Goal: Transaction & Acquisition: Book appointment/travel/reservation

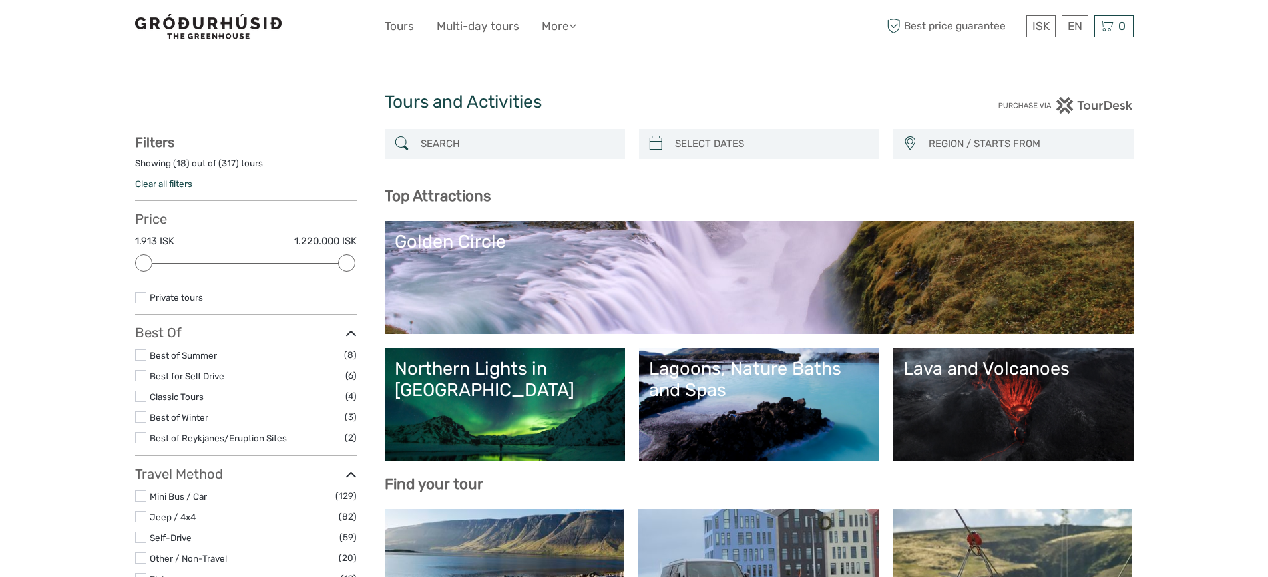
select select
click at [452, 142] on input "search" at bounding box center [516, 143] width 203 height 23
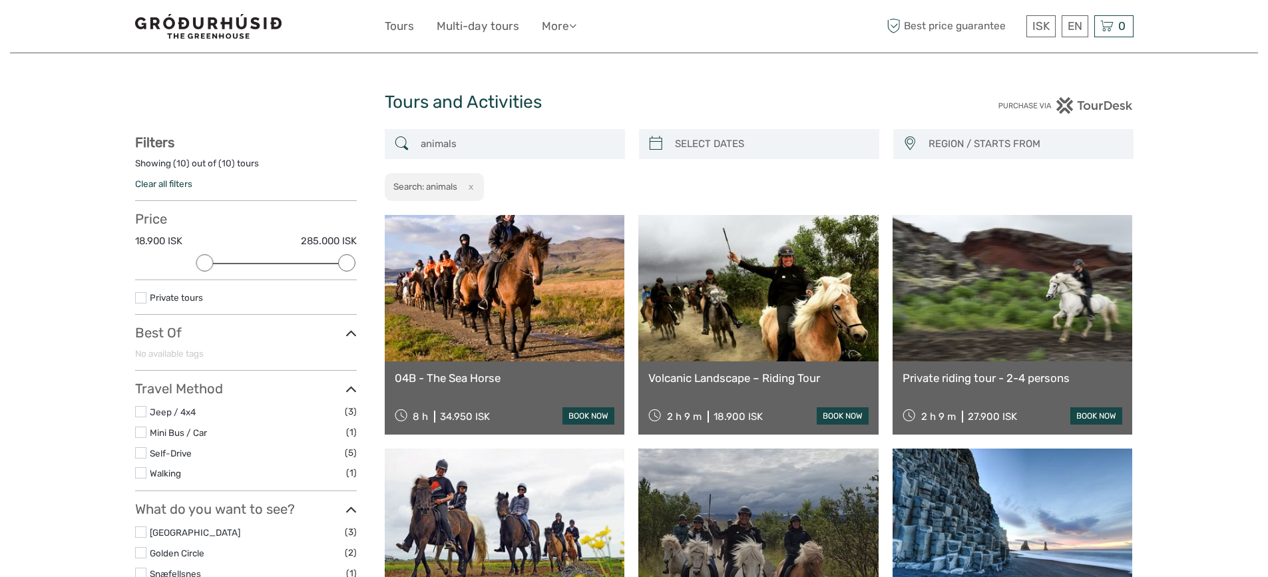
type input "animals"
type input "[DATE]"
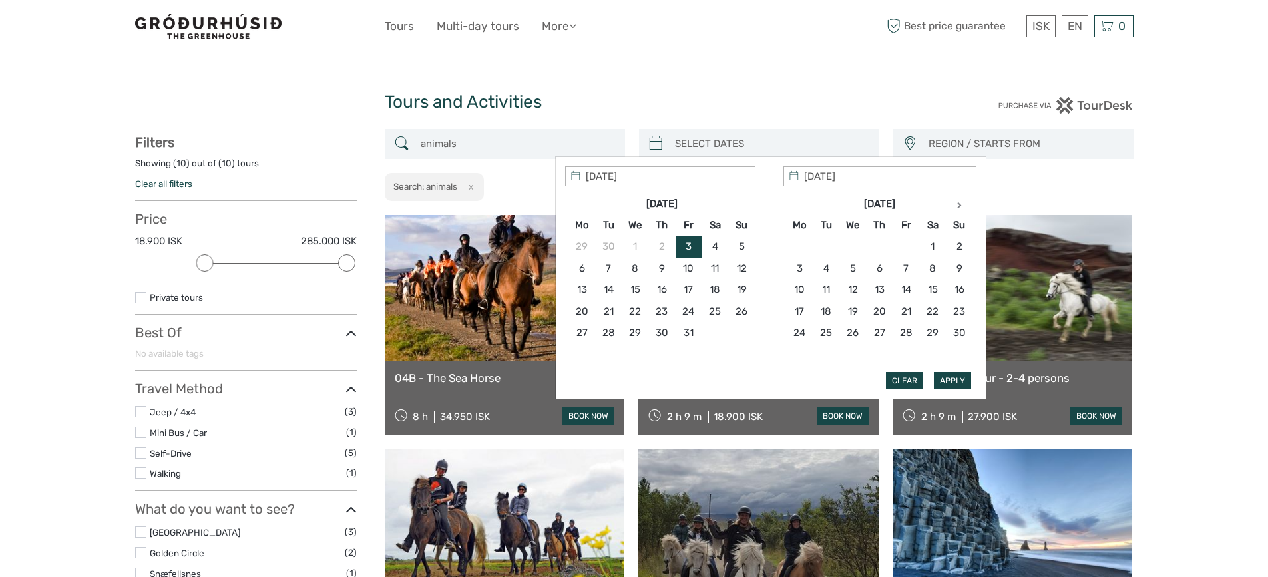
click at [765, 135] on input "search" at bounding box center [770, 143] width 203 height 23
type input "[DATE]"
click at [945, 381] on button "Apply" at bounding box center [952, 380] width 37 height 17
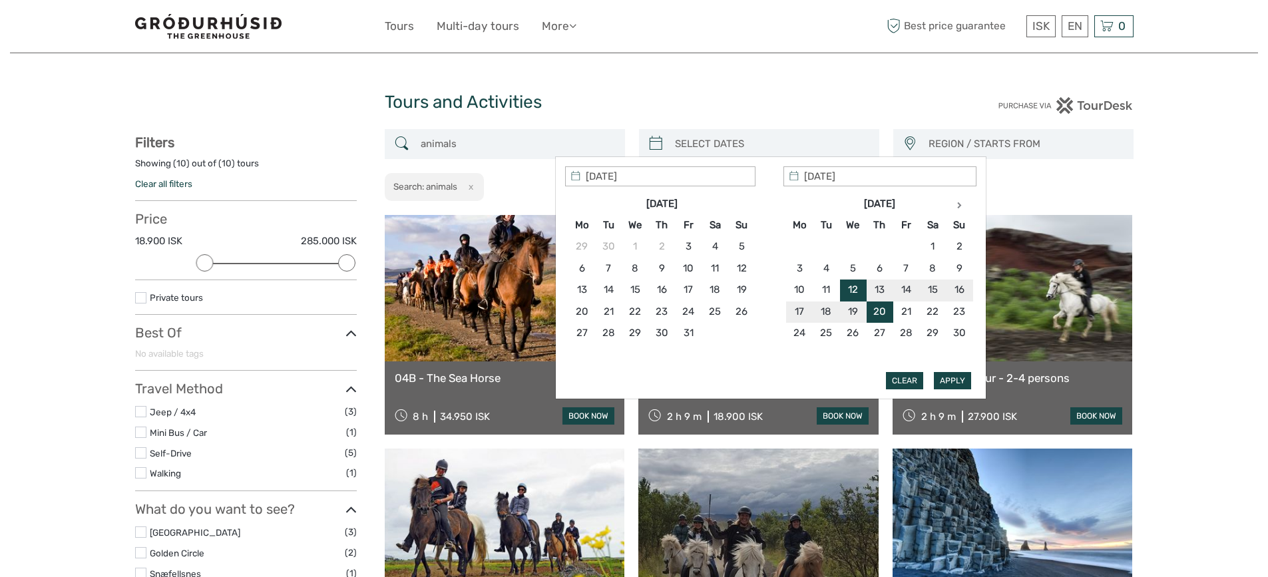
type input "[DATE] - [DATE]"
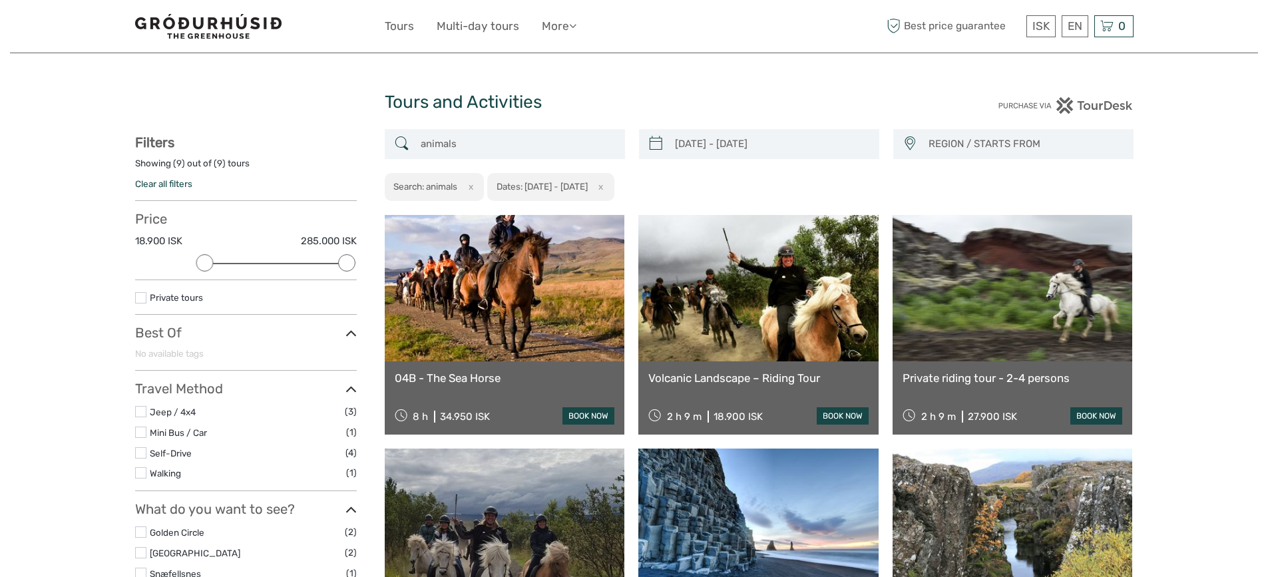
drag, startPoint x: 505, startPoint y: 140, endPoint x: 359, endPoint y: 138, distance: 146.4
click at [359, 138] on div "[DATE] - [DATE] REGION / STARTS FROM [GEOGRAPHIC_DATA] [GEOGRAPHIC_DATA] / [GEO…" at bounding box center [634, 525] width 998 height 793
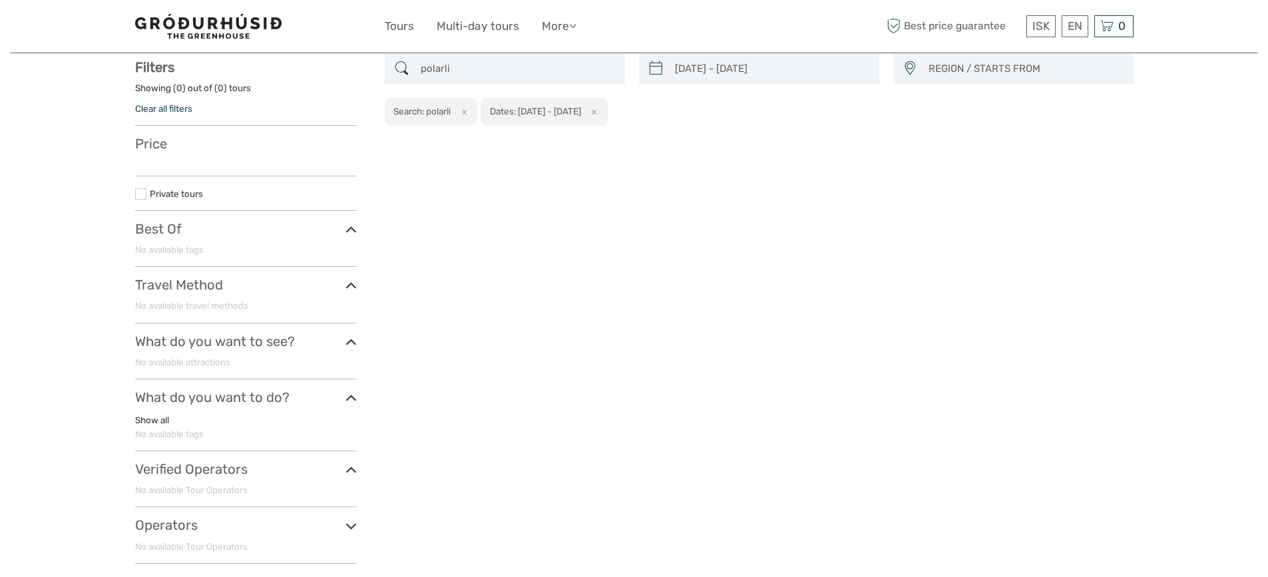
scroll to position [76, 0]
click at [444, 70] on input "polarlight" at bounding box center [516, 68] width 203 height 23
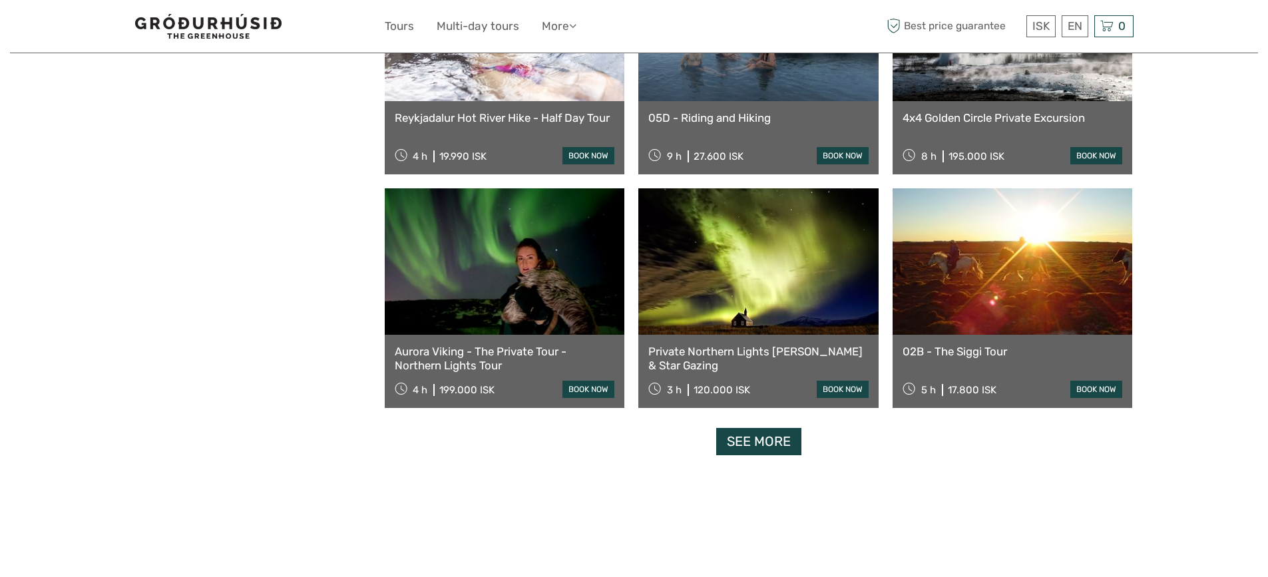
scroll to position [1192, 0]
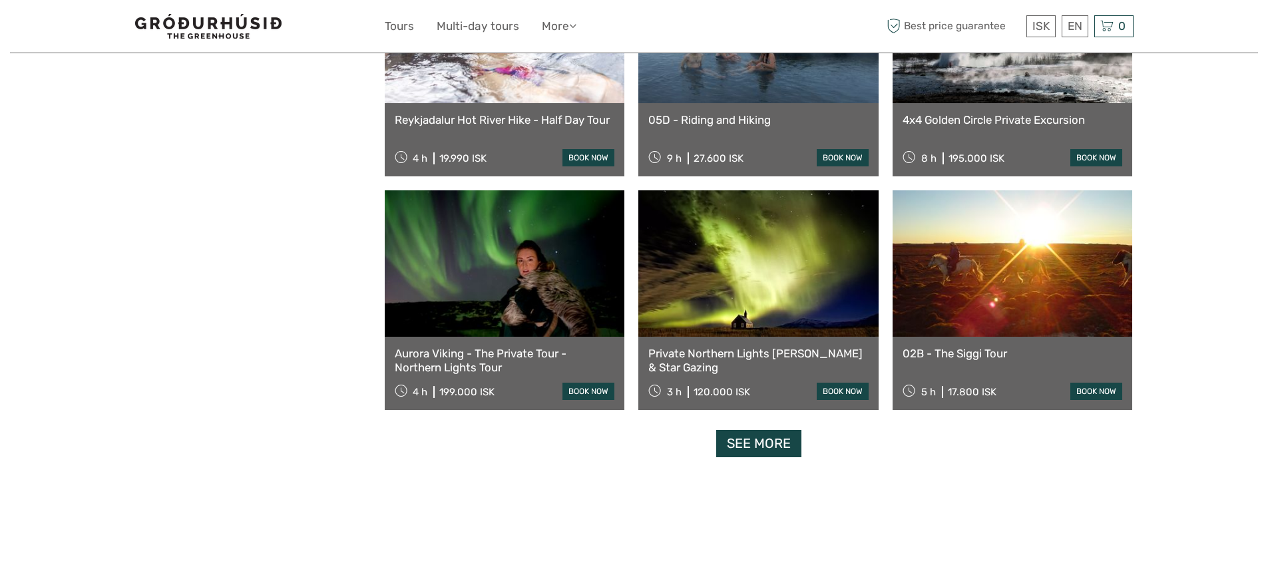
type input "polar light"
click at [753, 438] on link "See more" at bounding box center [758, 443] width 85 height 27
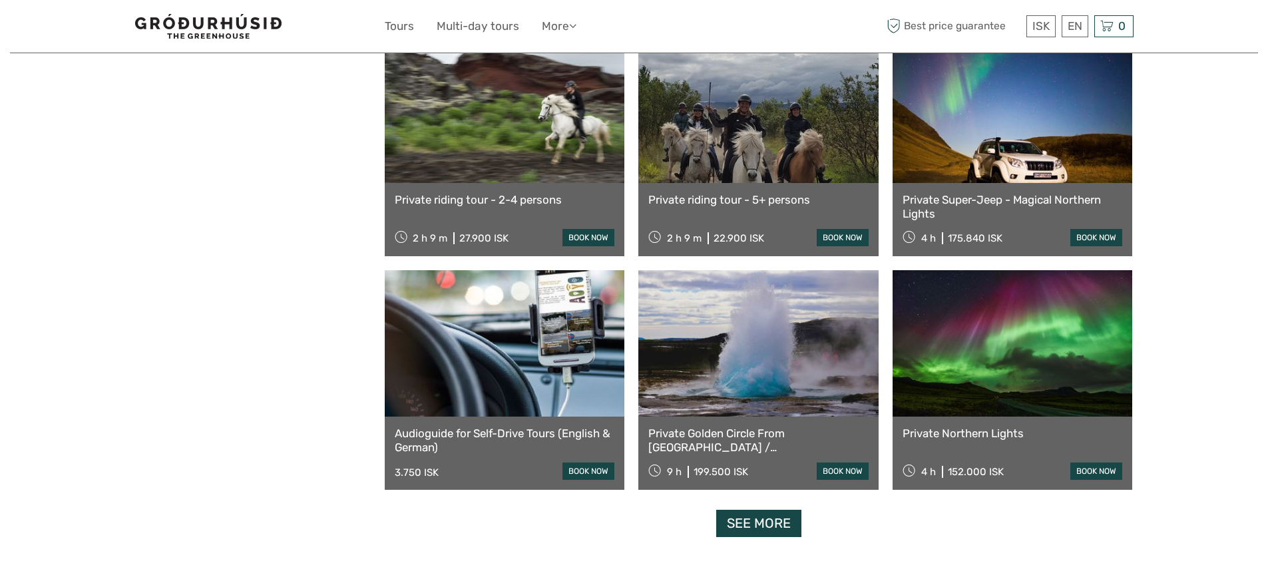
scroll to position [2518, 0]
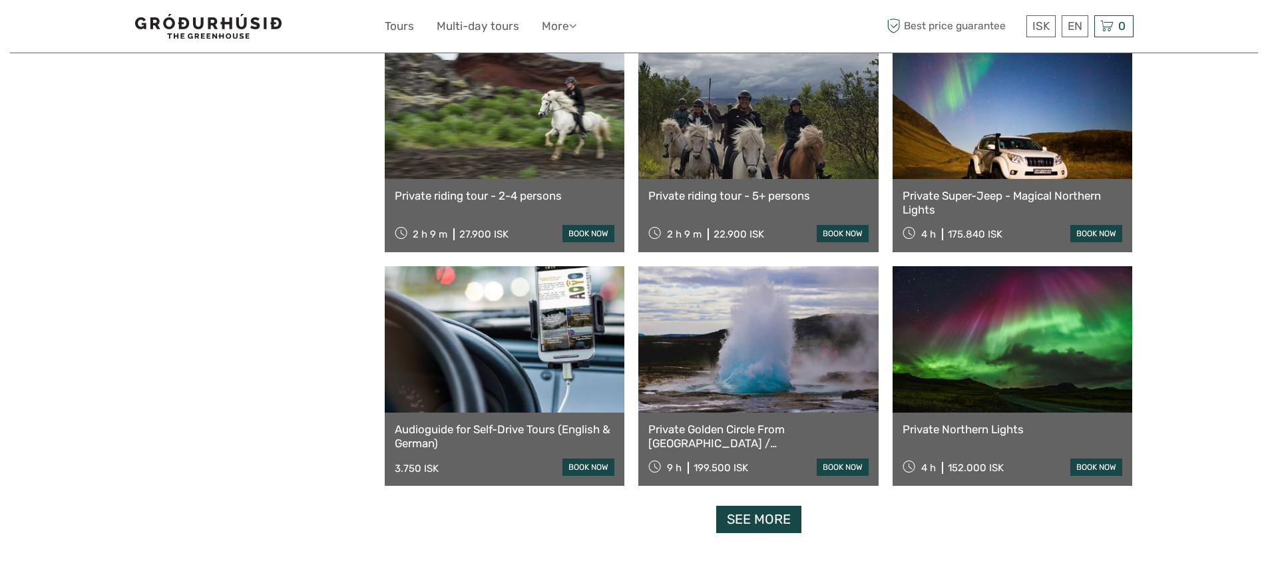
click at [763, 524] on link "See more" at bounding box center [758, 519] width 85 height 27
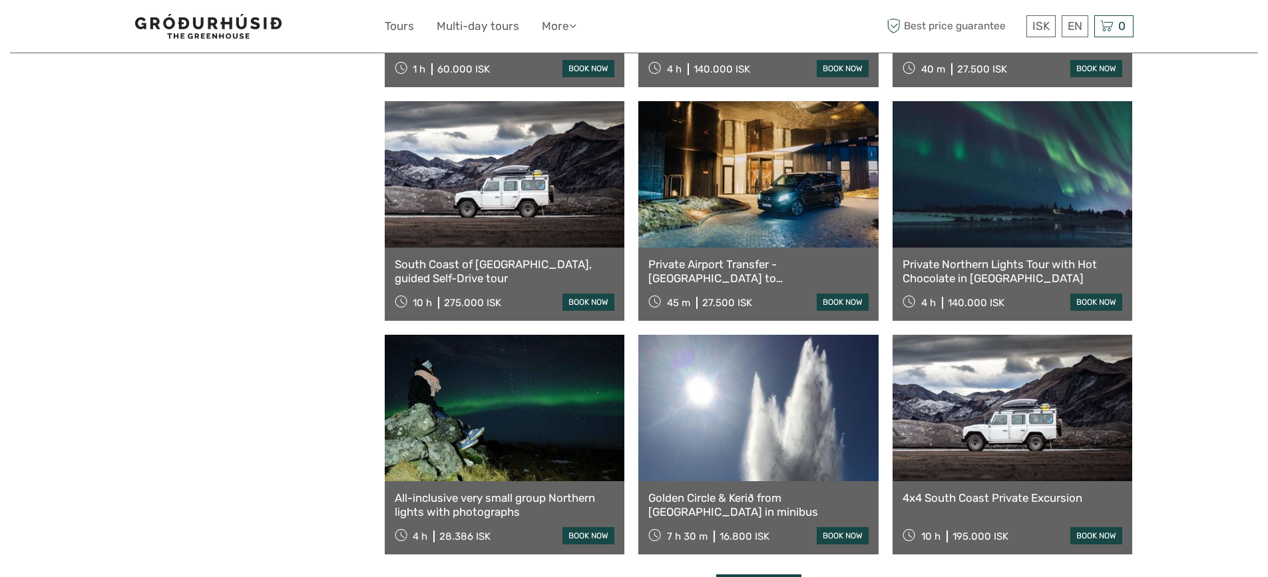
scroll to position [3833, 0]
